Goal: Find specific page/section: Find specific page/section

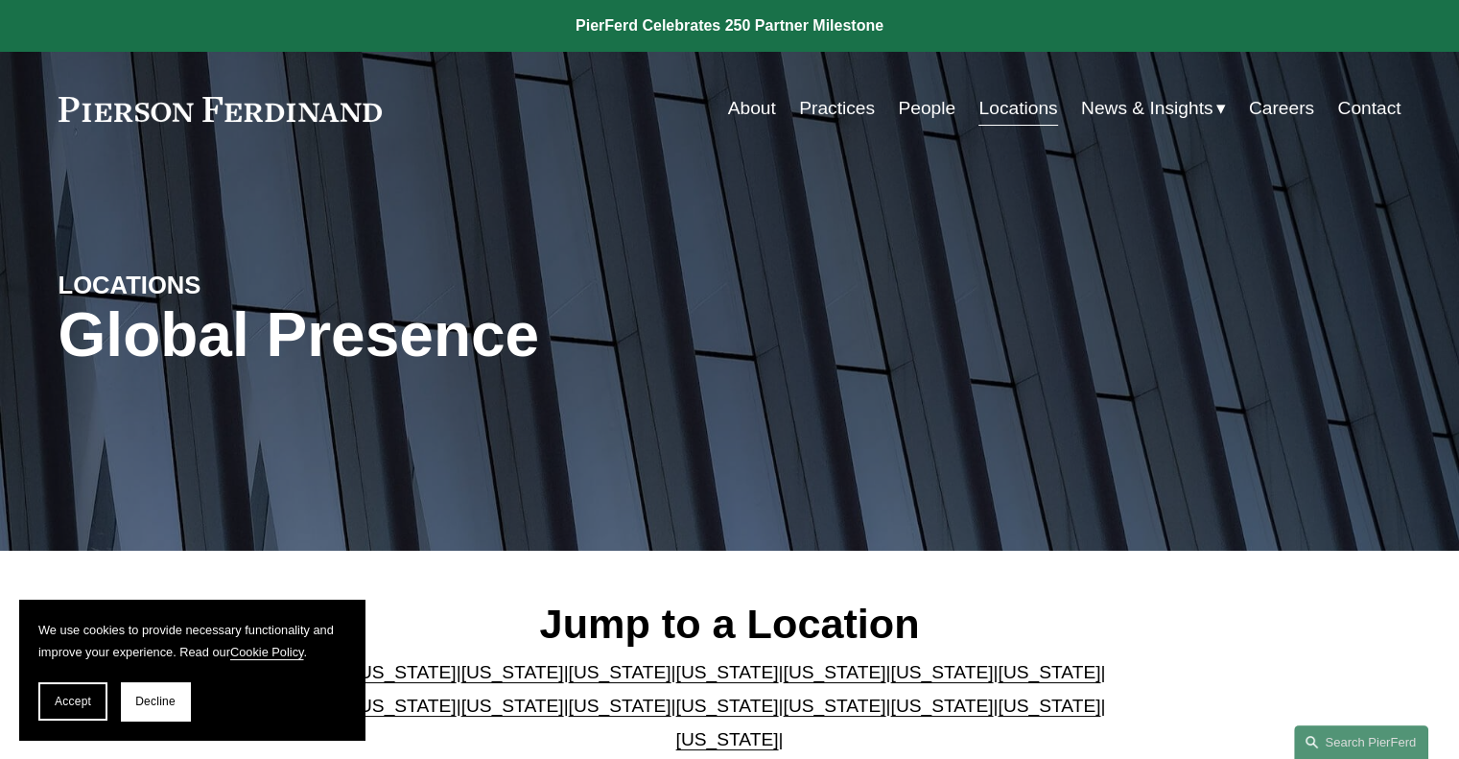
click at [912, 104] on link "People" at bounding box center [927, 108] width 58 height 36
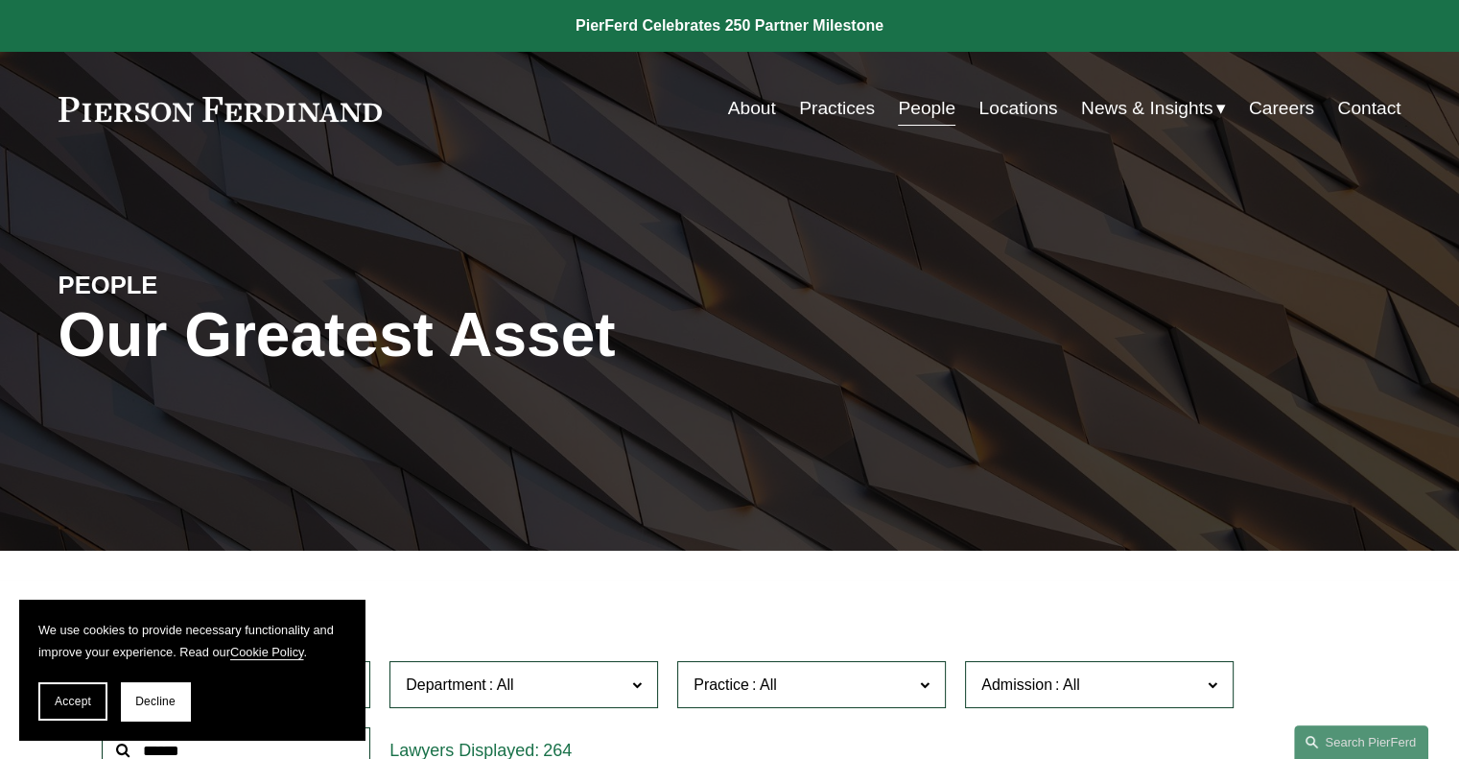
scroll to position [384, 0]
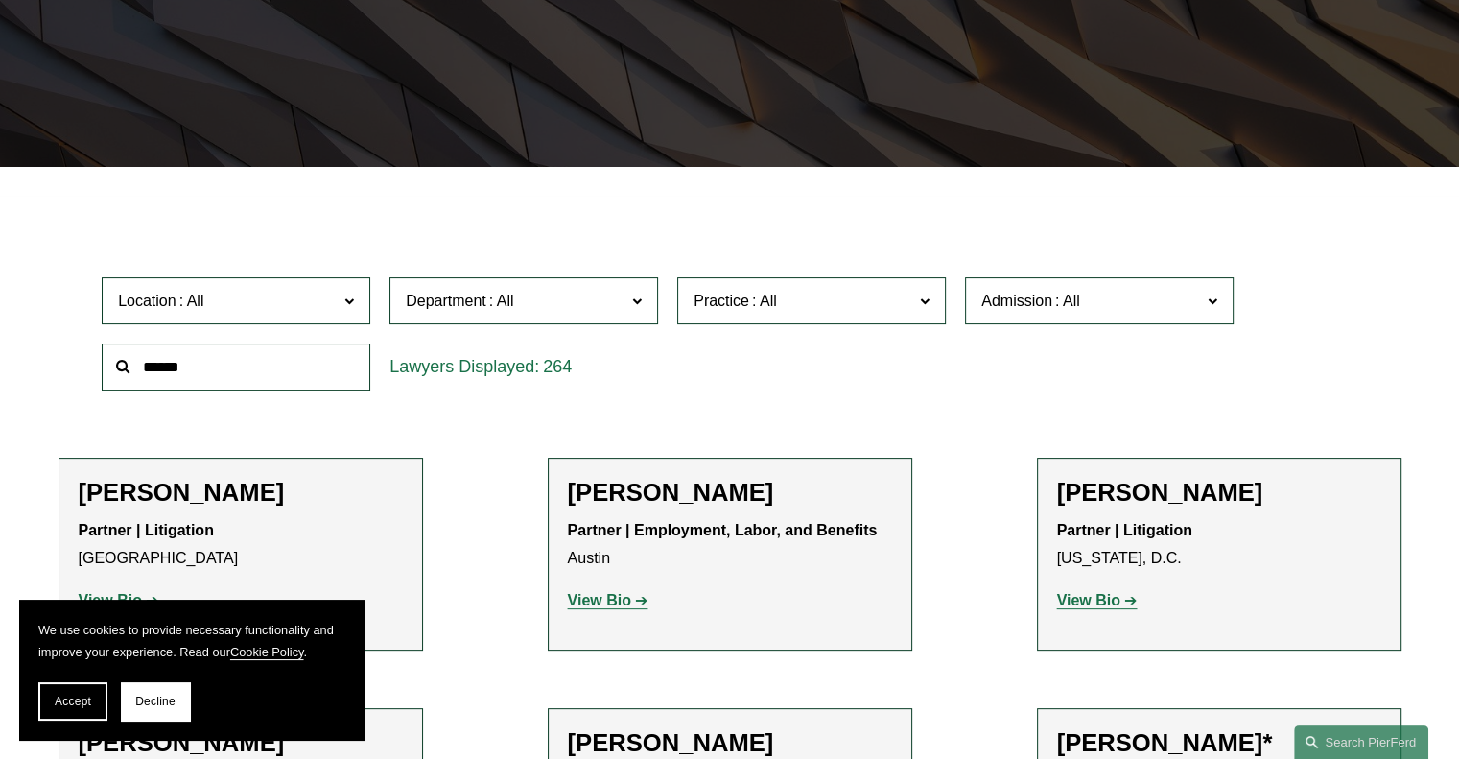
click at [180, 367] on input "text" at bounding box center [236, 366] width 269 height 47
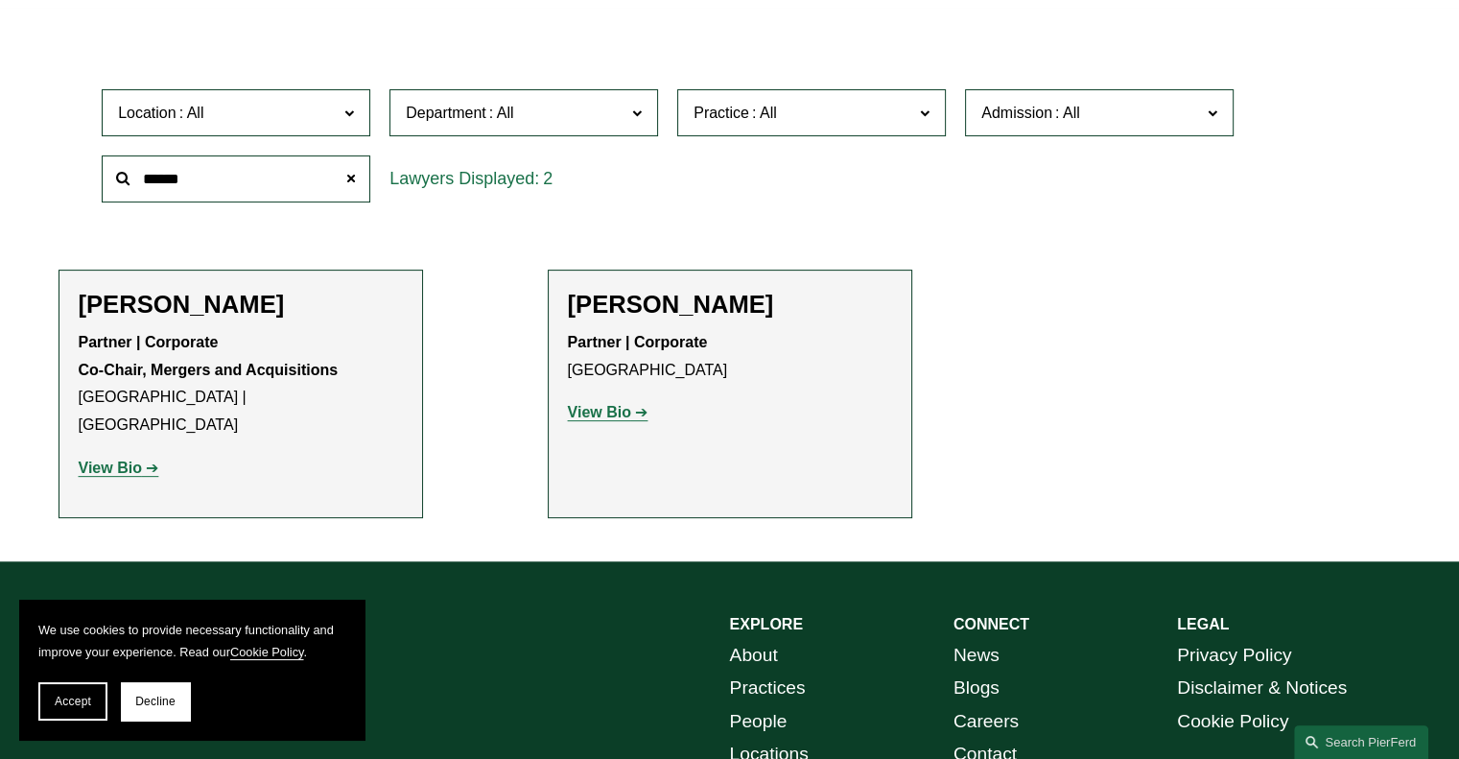
scroll to position [575, 0]
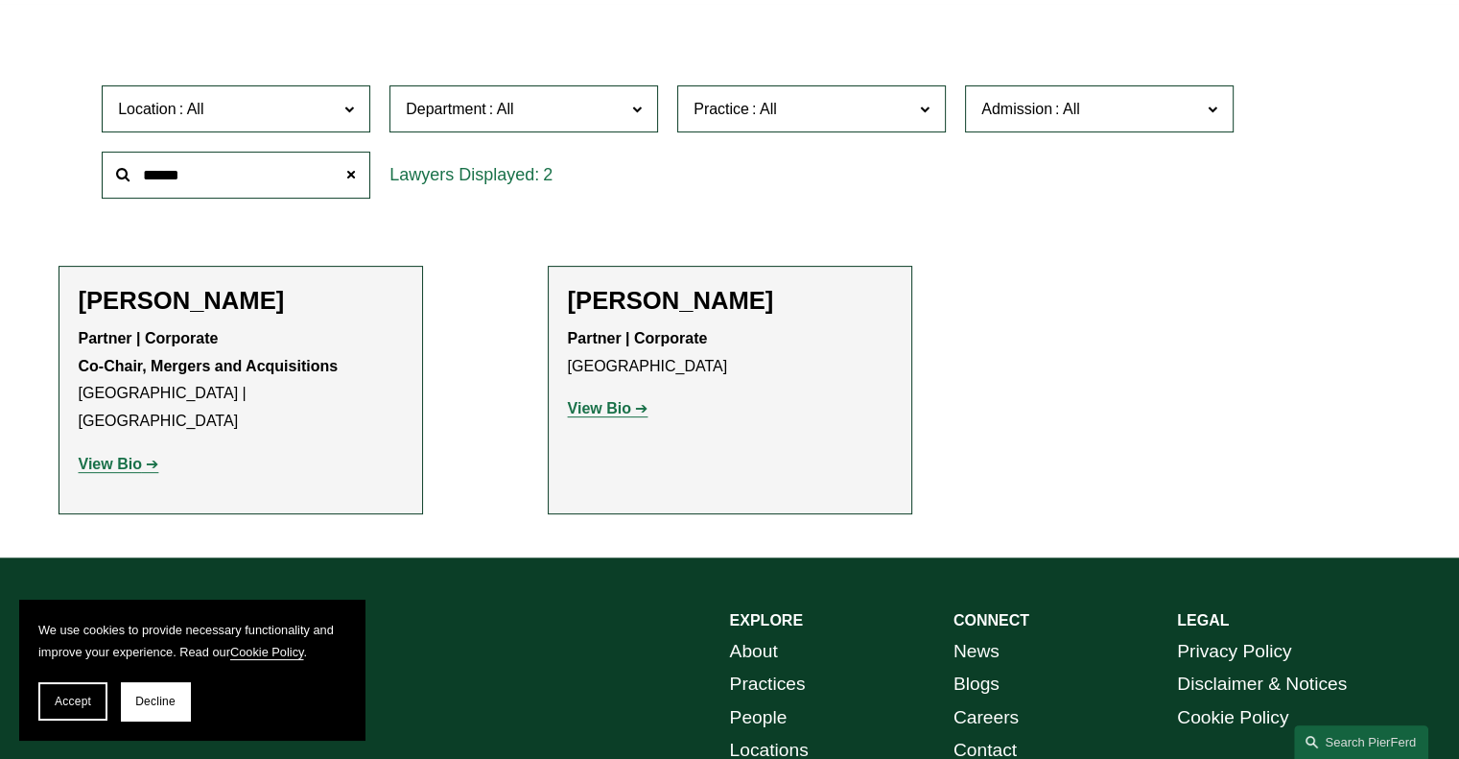
type input "******"
click at [130, 456] on strong "View Bio" at bounding box center [110, 464] width 63 height 16
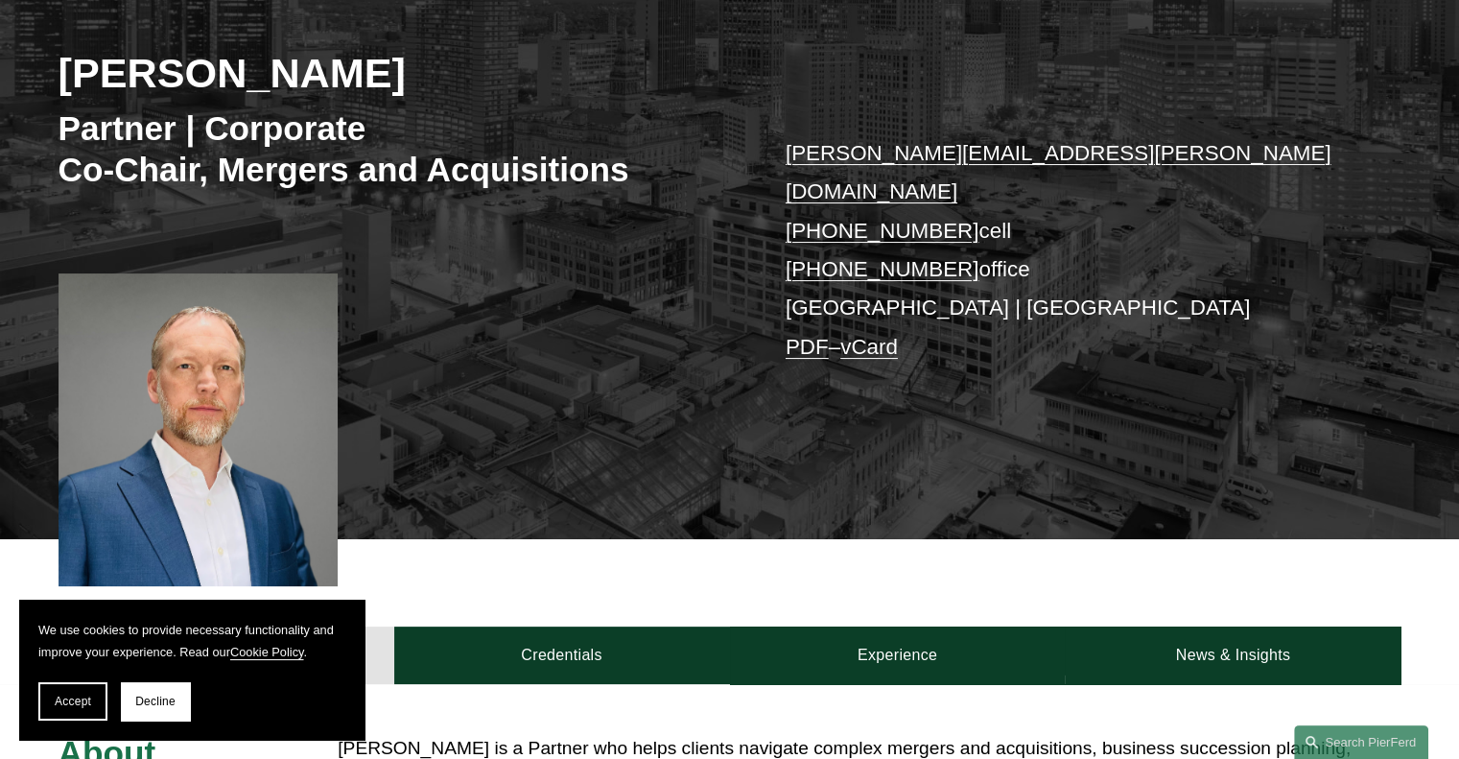
scroll to position [288, 0]
